Goal: Transaction & Acquisition: Book appointment/travel/reservation

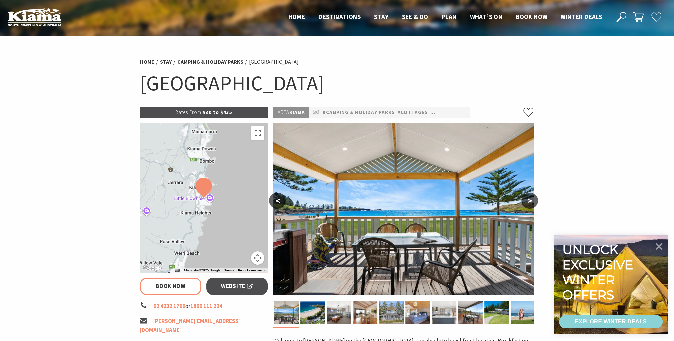
select select "3"
select select "2"
click at [522, 17] on span "Book now" at bounding box center [531, 17] width 32 height 8
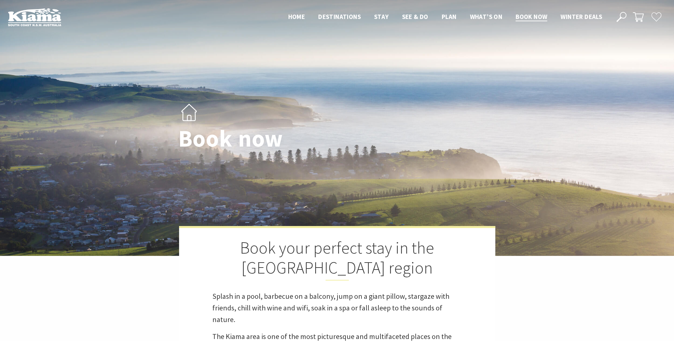
select select "3"
select select "2"
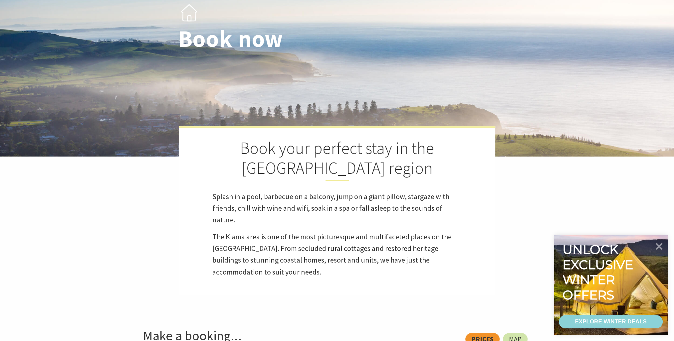
scroll to position [200, 0]
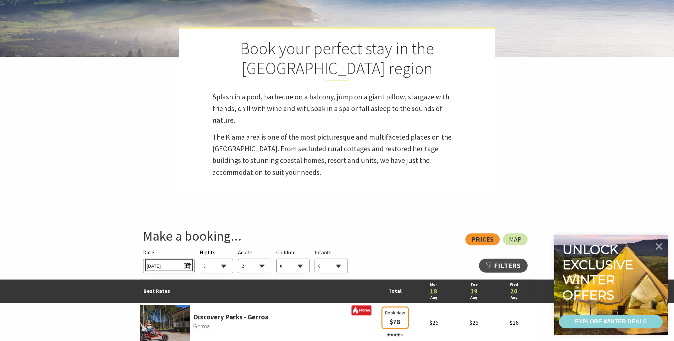
click at [186, 265] on span "Mon 18/08/2025" at bounding box center [169, 265] width 44 height 9
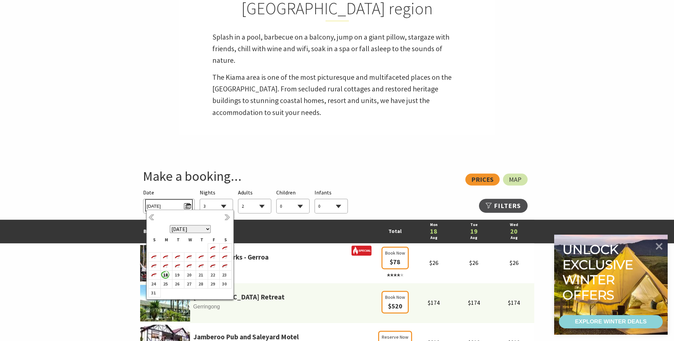
scroll to position [333, 0]
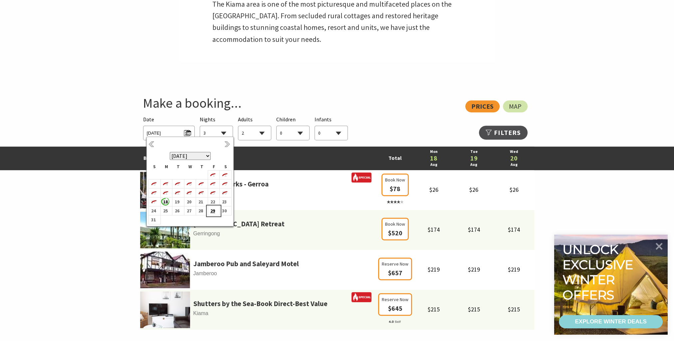
click at [212, 212] on b "29" at bounding box center [212, 211] width 9 height 9
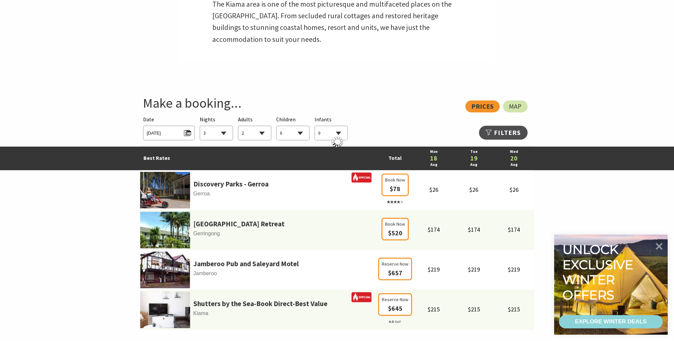
click at [223, 133] on select "1 2 3 4 5 6 7 8 9 10 11 12 13 14 15 16 17 18 19 20 21 22 23 24 25 26 27 28 29 30" at bounding box center [216, 133] width 33 height 15
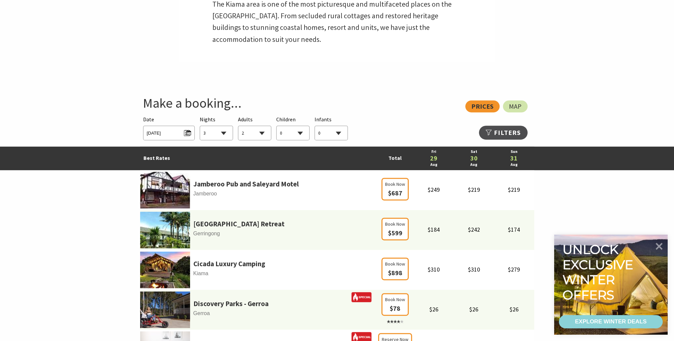
select select "2"
click at [200, 126] on select "1 2 3 4 5 6 7 8 9 10 11 12 13 14 15 16 17 18 19 20 21 22 23 24 25 26 27 28 29 30" at bounding box center [216, 133] width 33 height 15
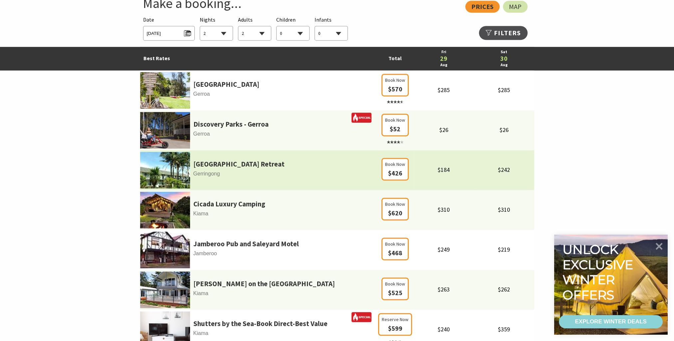
scroll to position [499, 0]
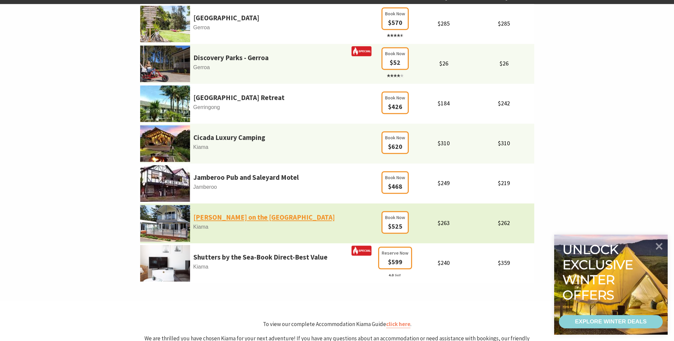
click at [272, 219] on link "Kendalls on the Beach Holiday Park" at bounding box center [263, 217] width 141 height 11
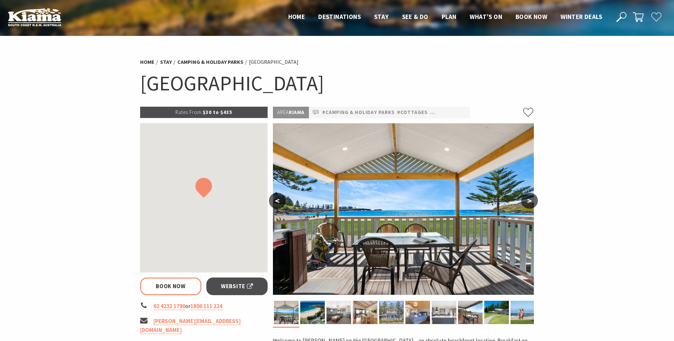
select select "2"
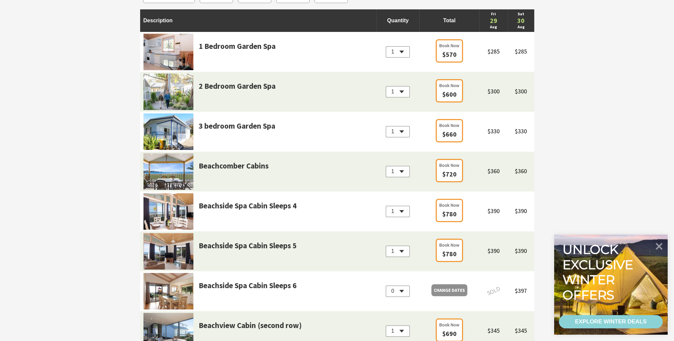
scroll to position [699, 0]
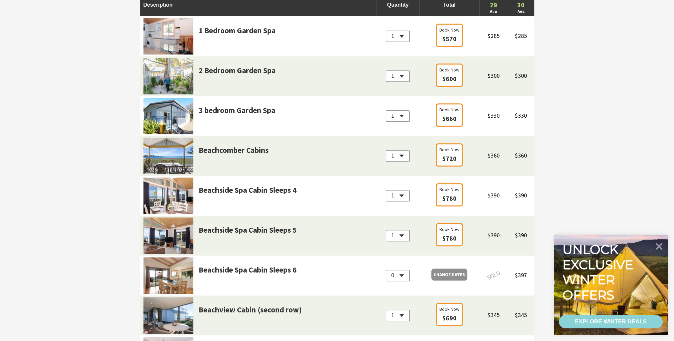
click at [178, 188] on img at bounding box center [168, 196] width 50 height 37
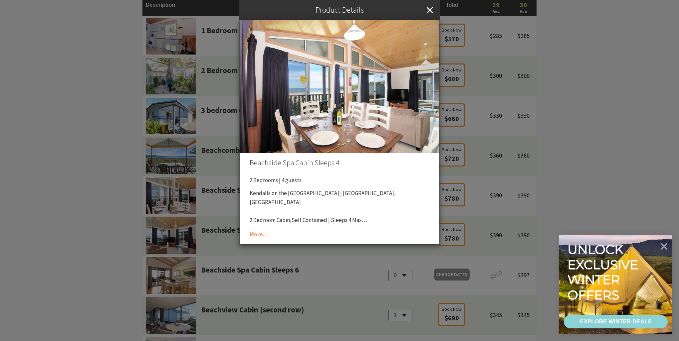
click at [402, 87] on img at bounding box center [340, 86] width 200 height 133
click at [398, 97] on img at bounding box center [340, 86] width 200 height 133
click at [256, 236] on link "More..." at bounding box center [259, 235] width 18 height 8
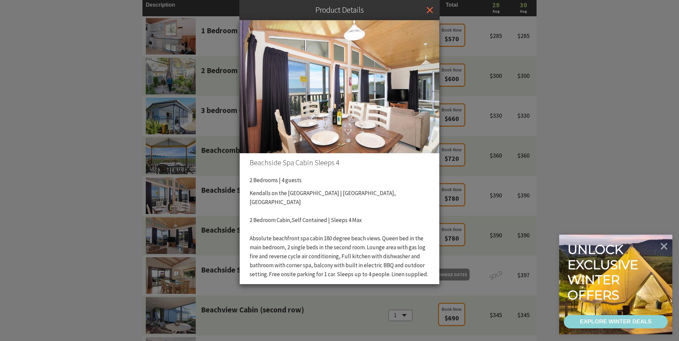
click at [430, 10] on icon "Close" at bounding box center [430, 10] width 6 height 20
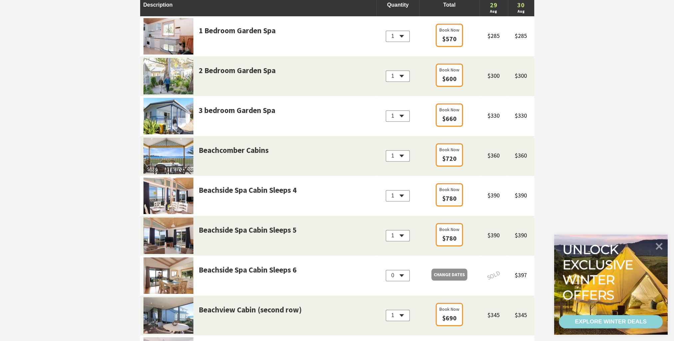
click at [176, 154] on img at bounding box center [168, 156] width 50 height 37
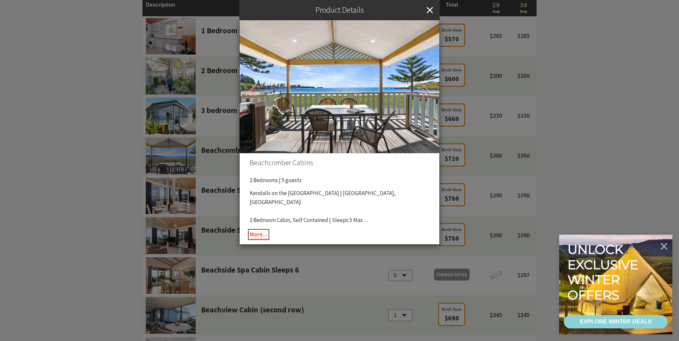
click at [256, 235] on link "More..." at bounding box center [259, 235] width 18 height 8
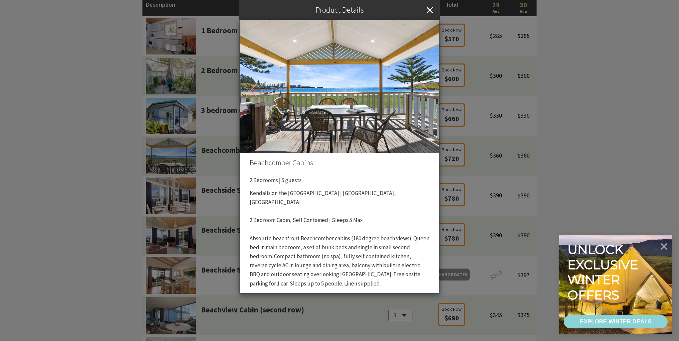
click at [193, 186] on div "Product Details Beachcomber Cabins 2 Bedrooms | 5 guests Kendalls on the Beach …" at bounding box center [339, 170] width 679 height 341
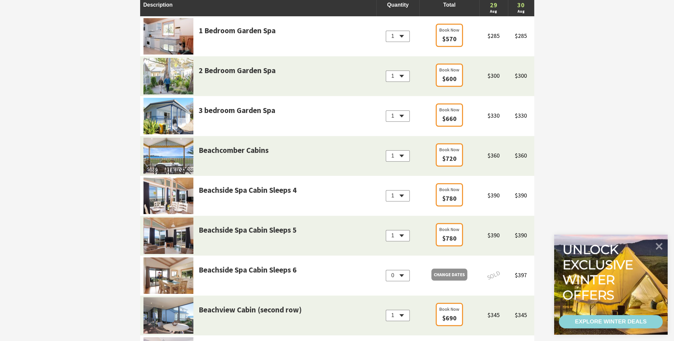
click at [171, 233] on img at bounding box center [168, 236] width 50 height 37
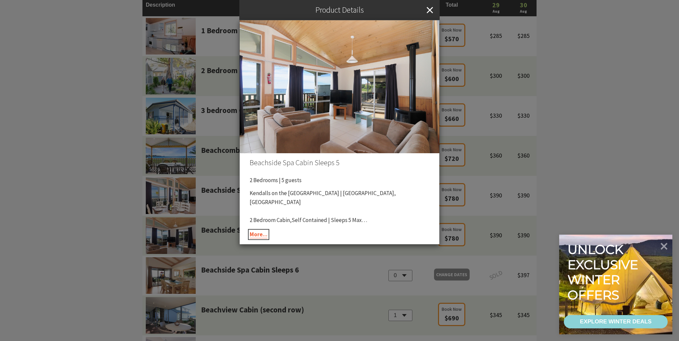
click at [258, 235] on link "More..." at bounding box center [259, 235] width 18 height 8
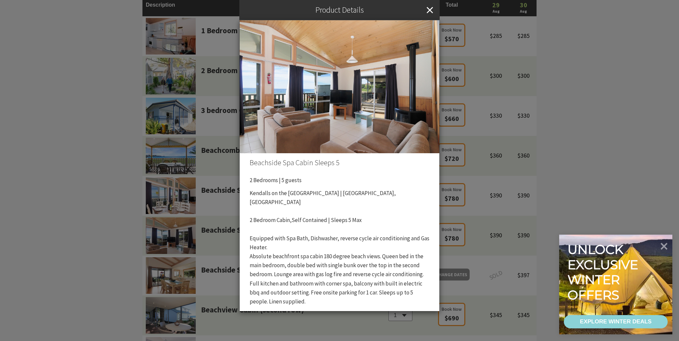
click at [221, 248] on div "Product Details Beachside Spa Cabin Sleeps 5 2 Bedrooms | 5 guests Kendalls on …" at bounding box center [339, 170] width 679 height 341
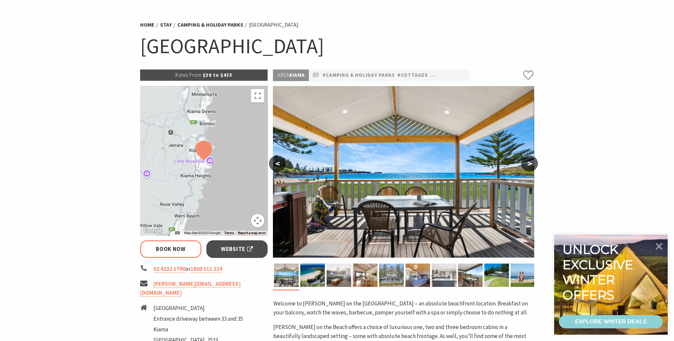
scroll to position [0, 0]
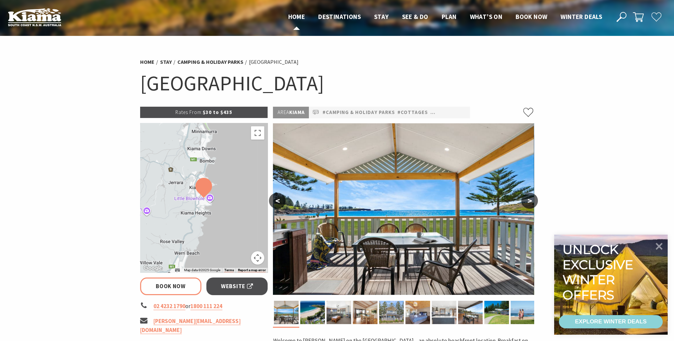
click at [298, 17] on span "Home" at bounding box center [296, 17] width 17 height 8
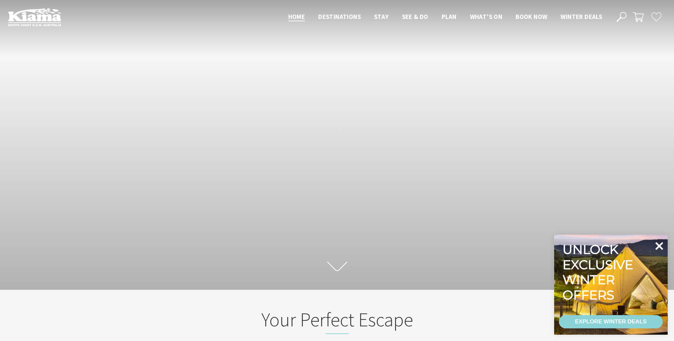
scroll to position [118, 679]
click at [660, 247] on icon at bounding box center [659, 246] width 8 height 8
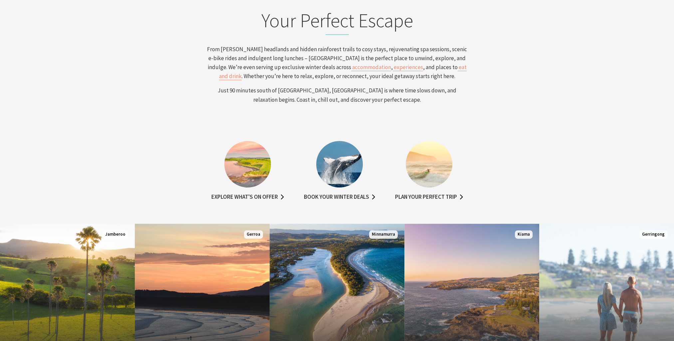
scroll to position [466, 0]
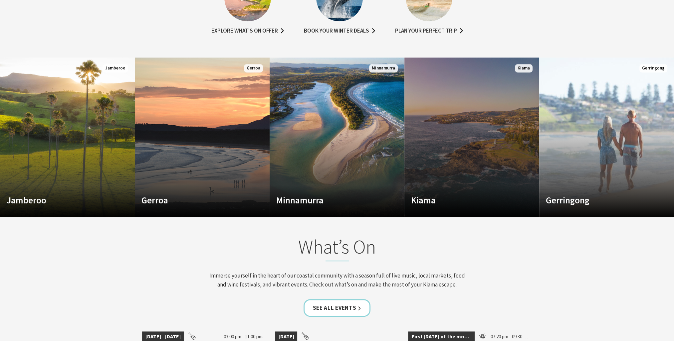
click at [466, 216] on link "Custom Image Used Kiama Where the sea makes a noise Read More Kiama" at bounding box center [471, 138] width 135 height 160
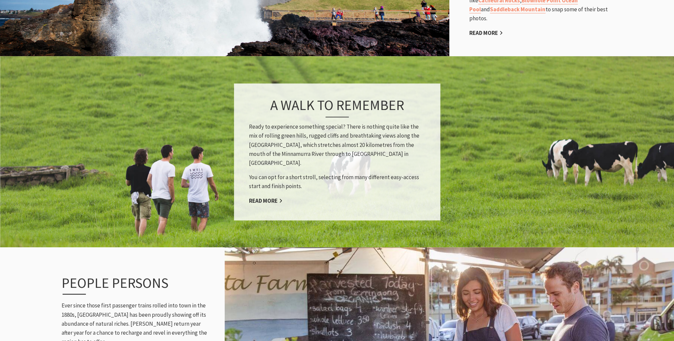
scroll to position [632, 0]
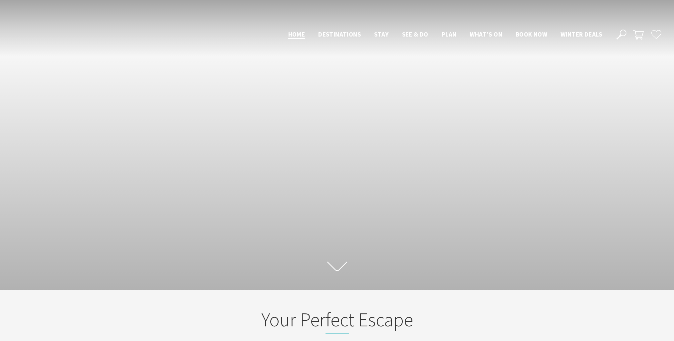
scroll to position [466, 0]
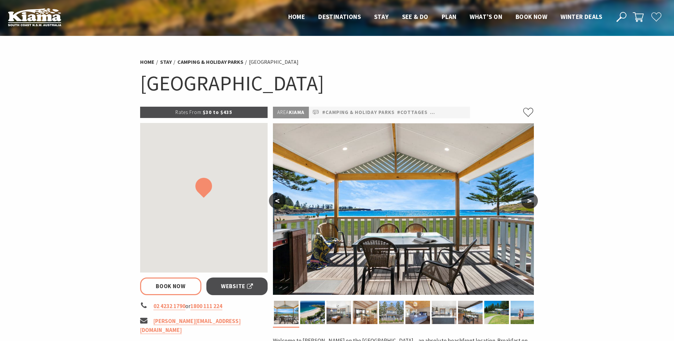
select select "2"
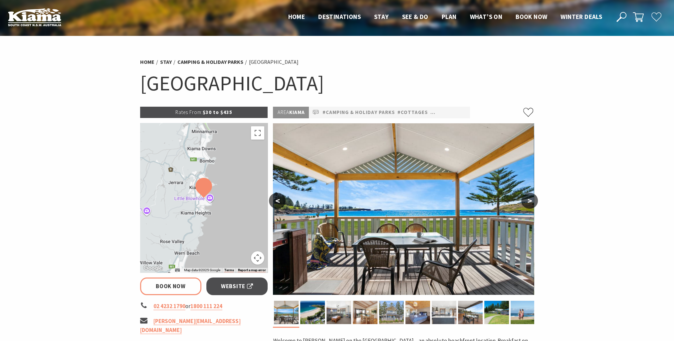
select select "2"
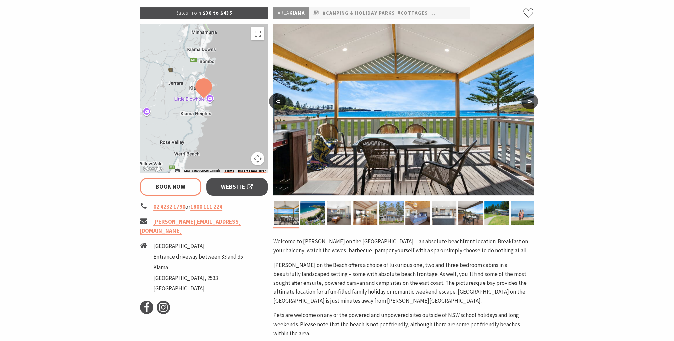
scroll to position [100, 0]
click at [391, 162] on img at bounding box center [403, 110] width 261 height 172
click at [531, 101] on button ">" at bounding box center [529, 101] width 17 height 16
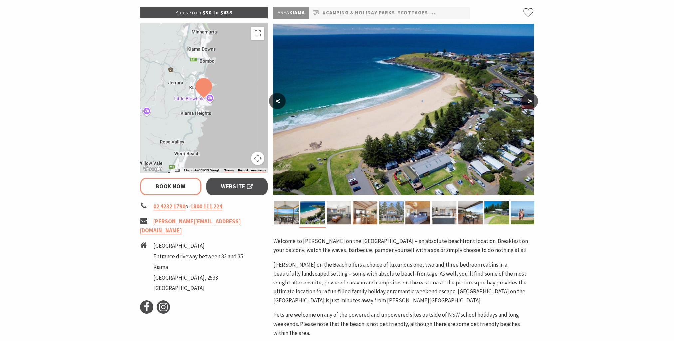
click at [531, 101] on button ">" at bounding box center [529, 101] width 17 height 16
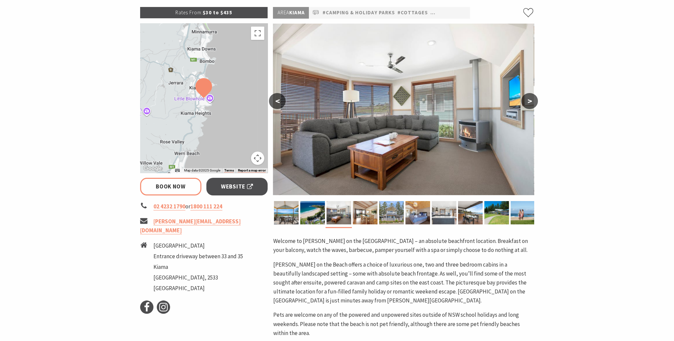
click at [531, 101] on button ">" at bounding box center [529, 101] width 17 height 16
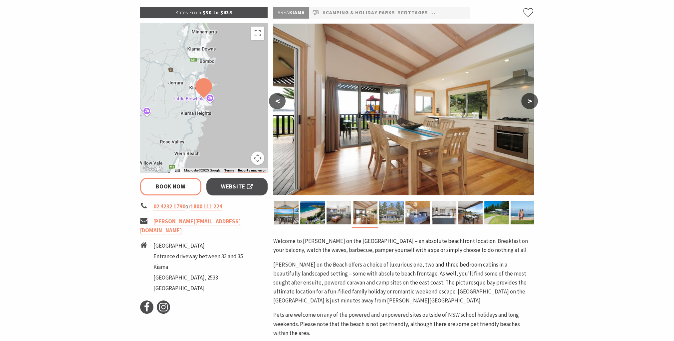
click at [531, 101] on button ">" at bounding box center [529, 101] width 17 height 16
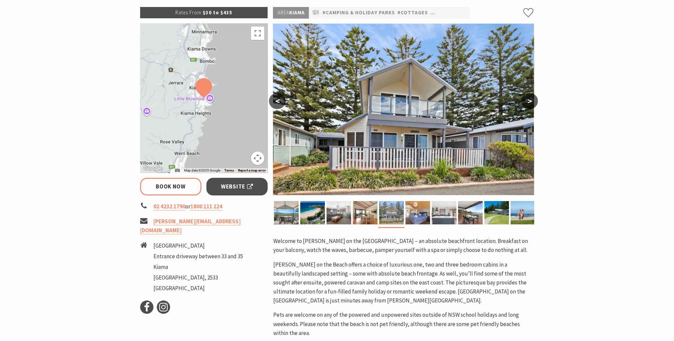
click at [531, 101] on button ">" at bounding box center [529, 101] width 17 height 16
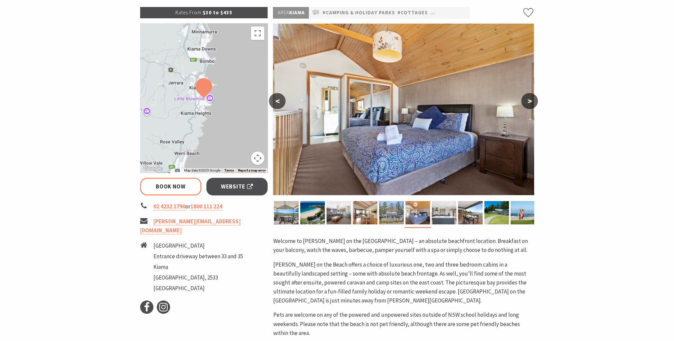
click at [531, 101] on button ">" at bounding box center [529, 101] width 17 height 16
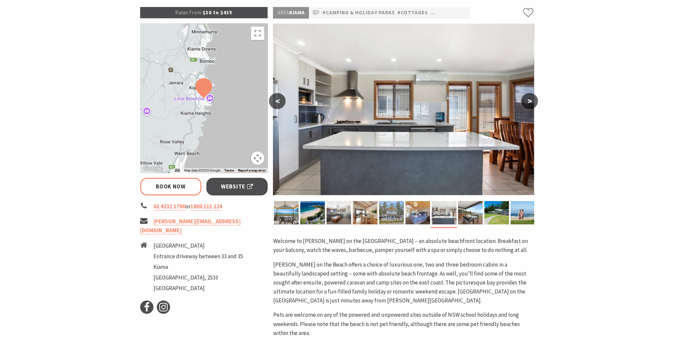
click at [531, 101] on button ">" at bounding box center [529, 101] width 17 height 16
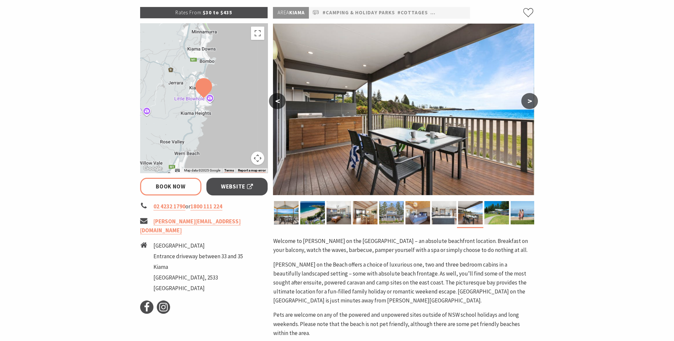
click at [531, 101] on button ">" at bounding box center [529, 101] width 17 height 16
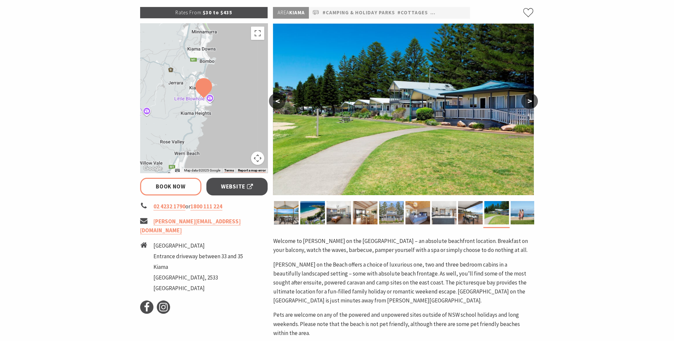
click at [531, 101] on button ">" at bounding box center [529, 101] width 17 height 16
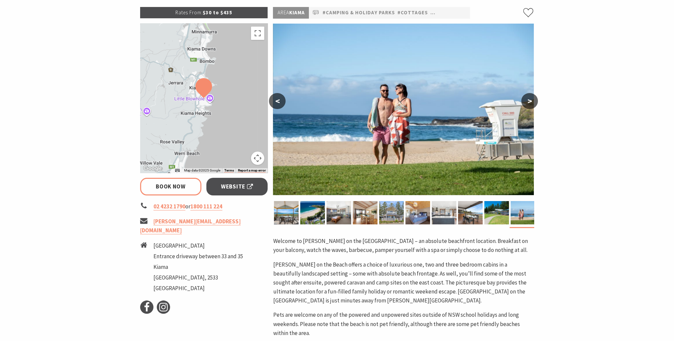
click at [531, 101] on button ">" at bounding box center [529, 101] width 17 height 16
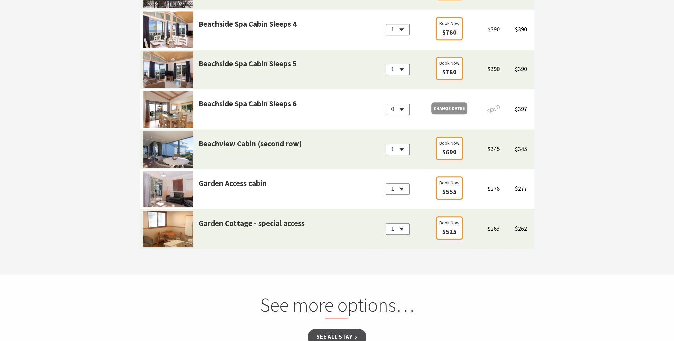
scroll to position [832, 0]
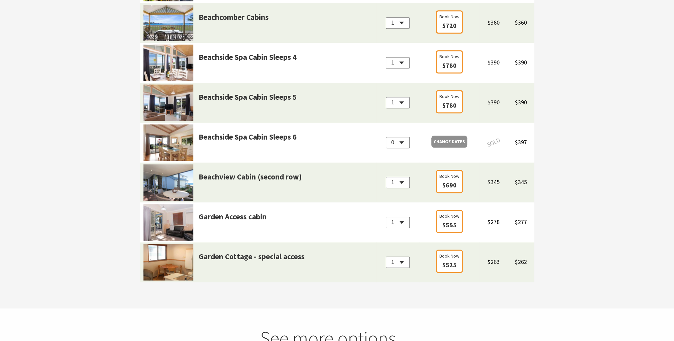
click at [171, 148] on img at bounding box center [168, 142] width 50 height 37
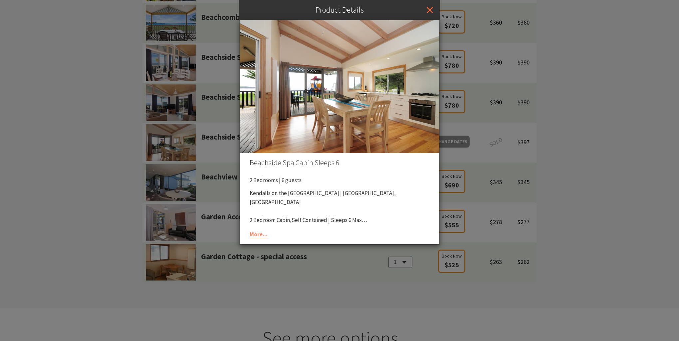
click at [430, 10] on icon "Close" at bounding box center [430, 10] width 6 height 20
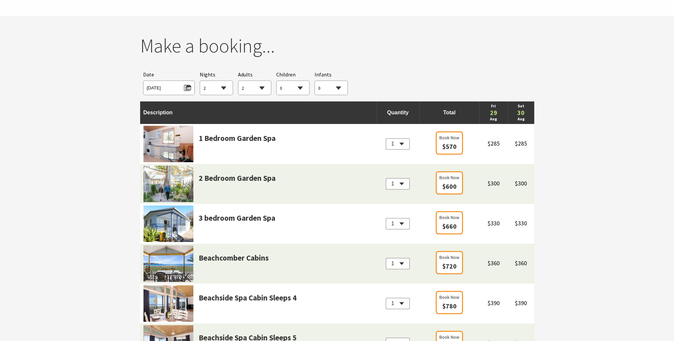
scroll to position [566, 0]
